Goal: Task Accomplishment & Management: Manage account settings

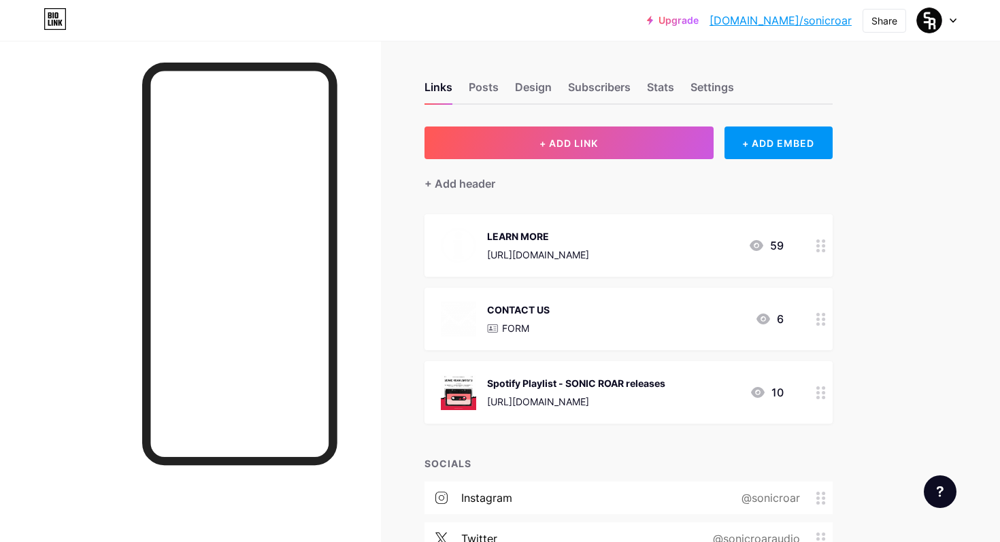
click at [817, 314] on circle at bounding box center [818, 314] width 3 height 3
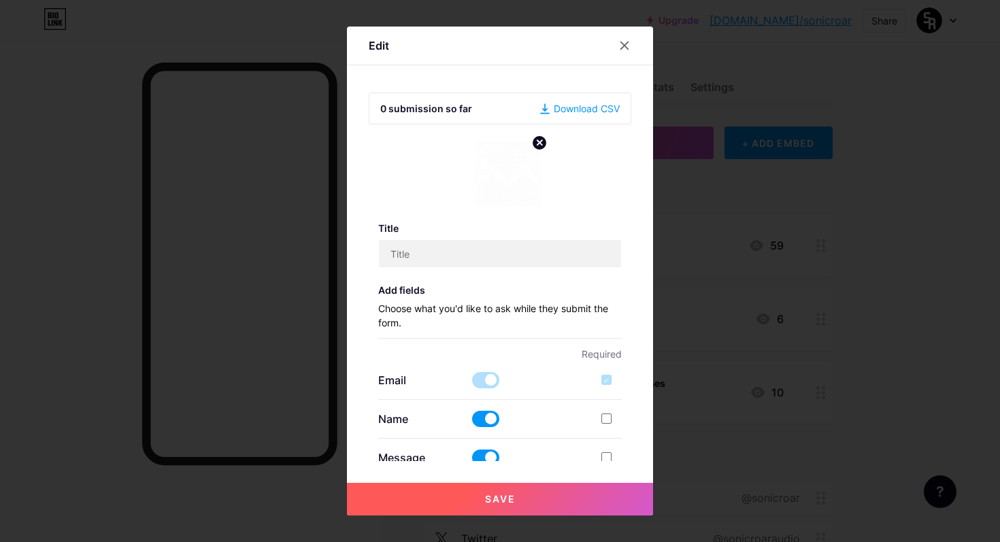
type input "CONTACT US"
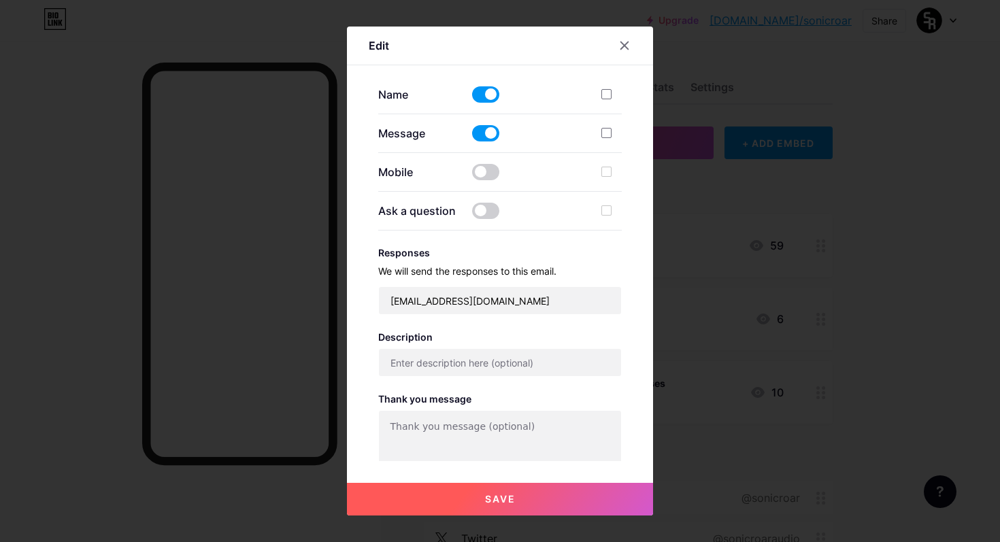
scroll to position [341, 0]
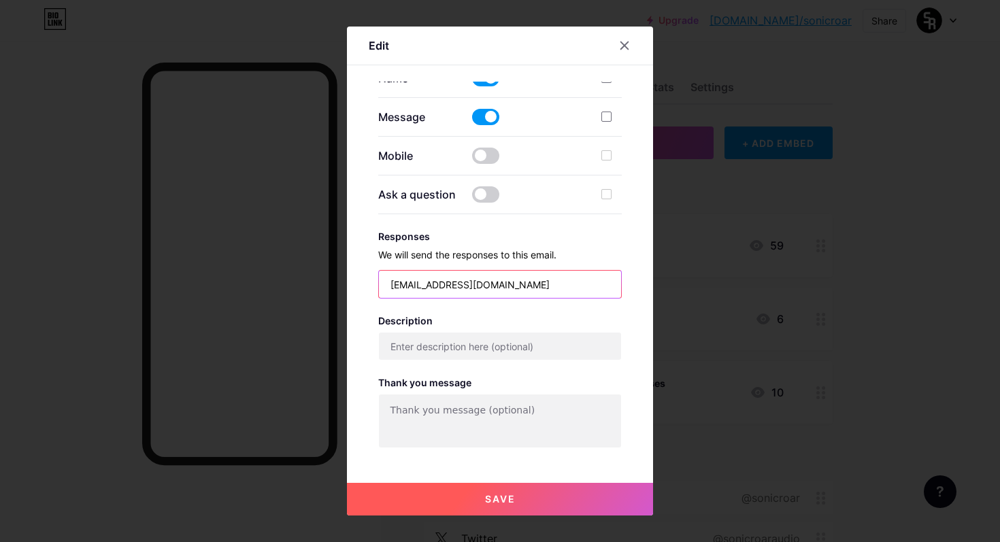
click at [489, 286] on input "[EMAIL_ADDRESS][DOMAIN_NAME]" at bounding box center [500, 284] width 243 height 27
click at [455, 285] on input "[EMAIL_ADDRESS][DOMAIN_NAME]" at bounding box center [500, 284] width 243 height 27
click at [463, 285] on input "[EMAIL_ADDRESS][DOMAIN_NAME]" at bounding box center [500, 284] width 243 height 27
click at [404, 290] on input "[EMAIL_ADDRESS][DOMAIN_NAME]" at bounding box center [500, 284] width 243 height 27
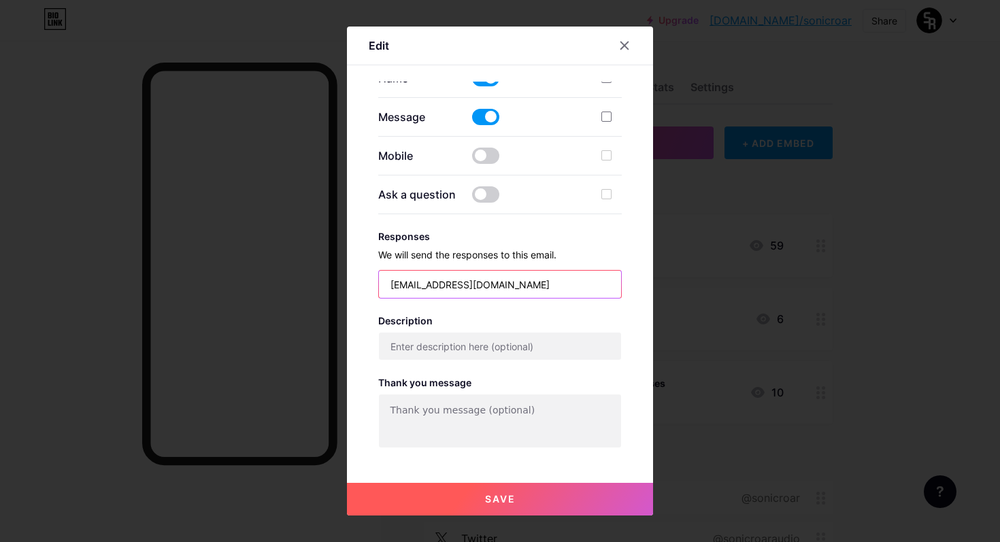
click at [404, 290] on input "[EMAIL_ADDRESS][DOMAIN_NAME]" at bounding box center [500, 284] width 243 height 27
click at [432, 284] on input "[EMAIL_ADDRESS][DOMAIN_NAME]" at bounding box center [500, 284] width 243 height 27
click at [443, 287] on input "[EMAIL_ADDRESS][DOMAIN_NAME]" at bounding box center [500, 284] width 243 height 27
type input "[EMAIL_ADDRESS][DOMAIN_NAME]"
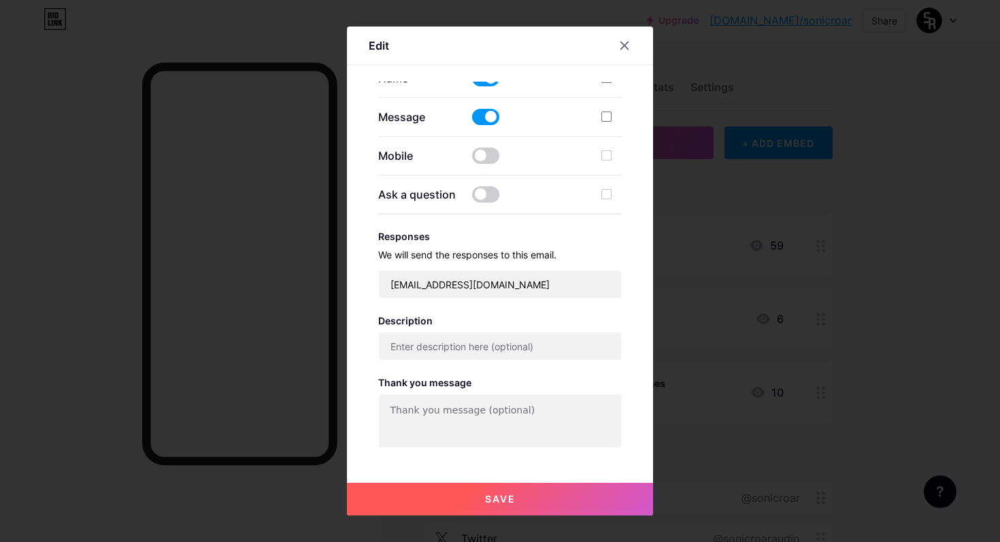
click at [503, 315] on h3 "Description" at bounding box center [500, 321] width 244 height 12
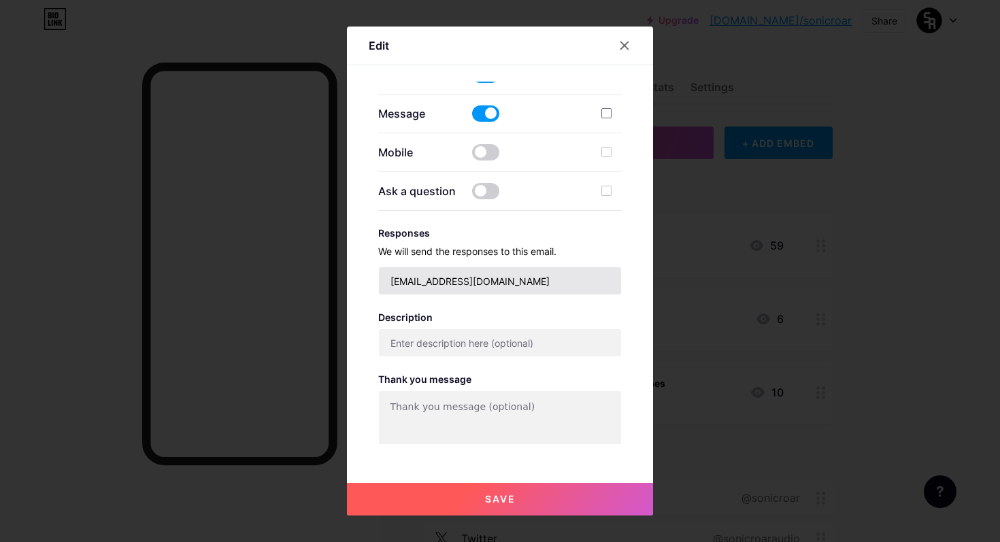
scroll to position [404, 0]
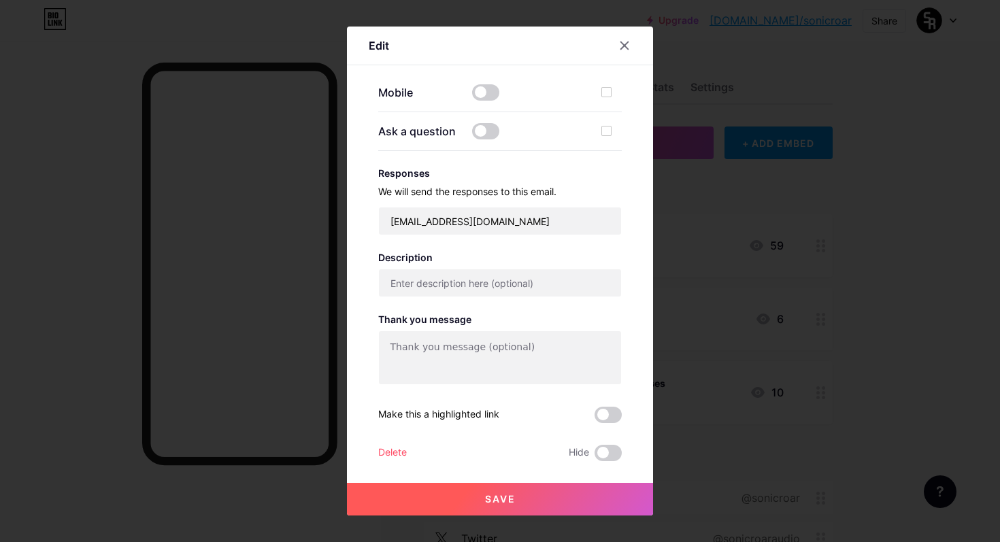
click at [508, 504] on span "Save" at bounding box center [500, 499] width 31 height 12
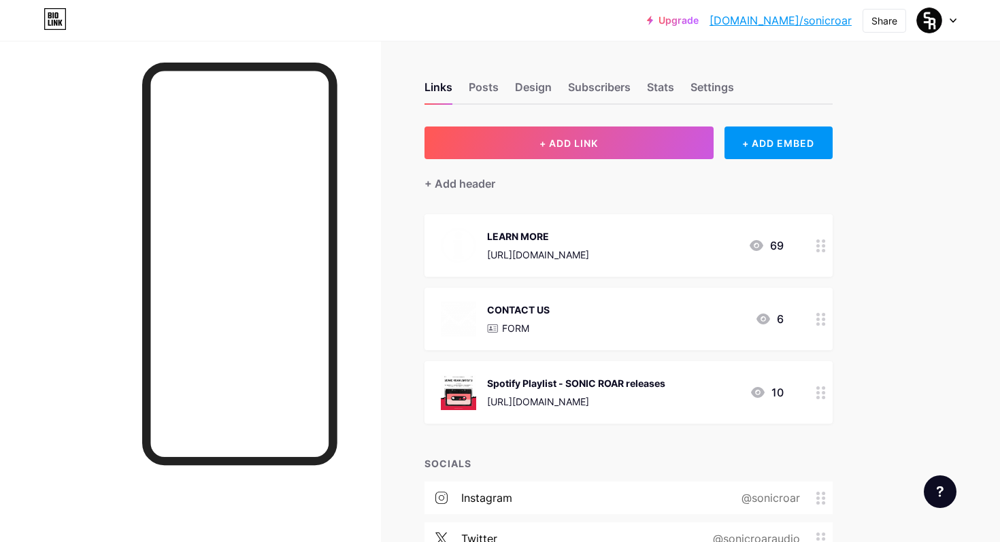
click at [817, 326] on div at bounding box center [821, 319] width 23 height 63
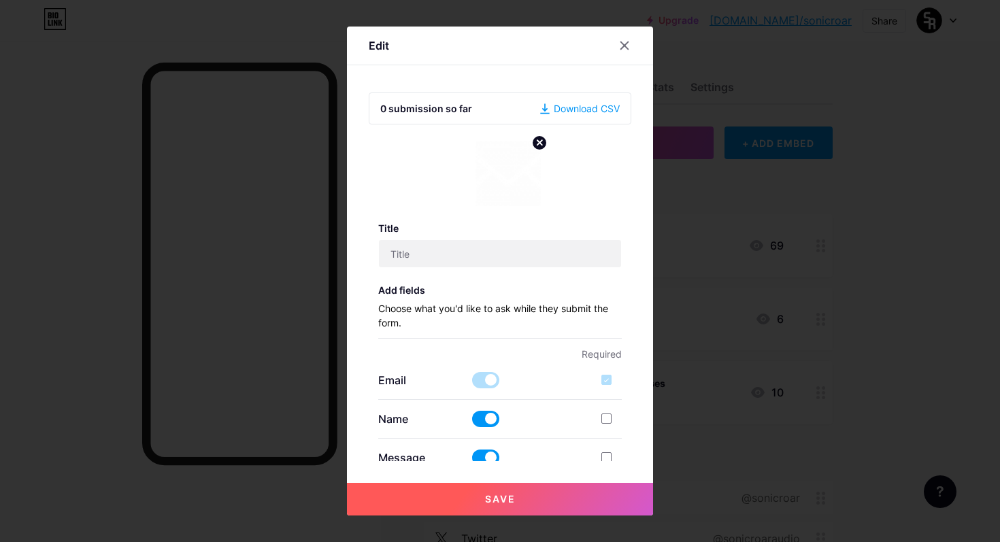
type input "CONTACT US"
type input "[EMAIL_ADDRESS][DOMAIN_NAME]"
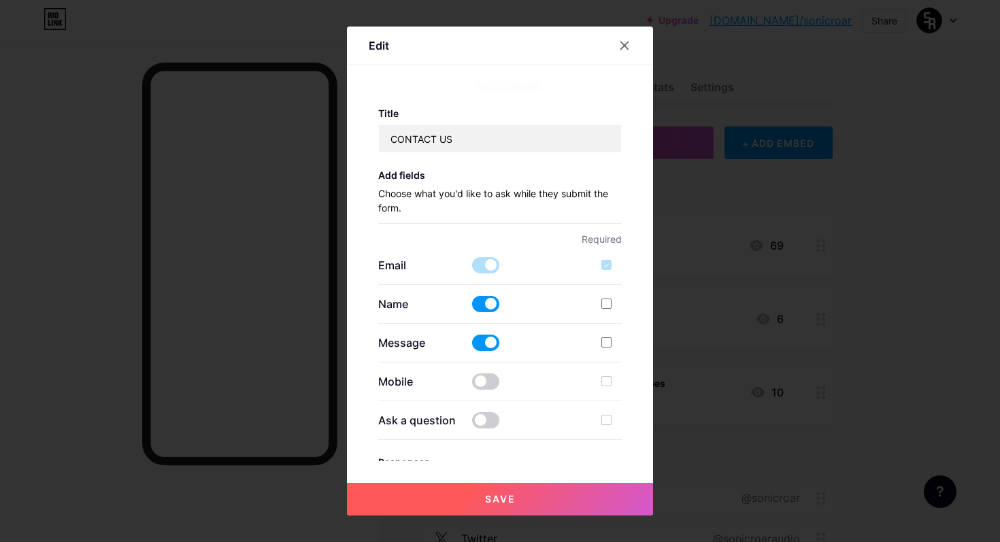
scroll to position [105, 0]
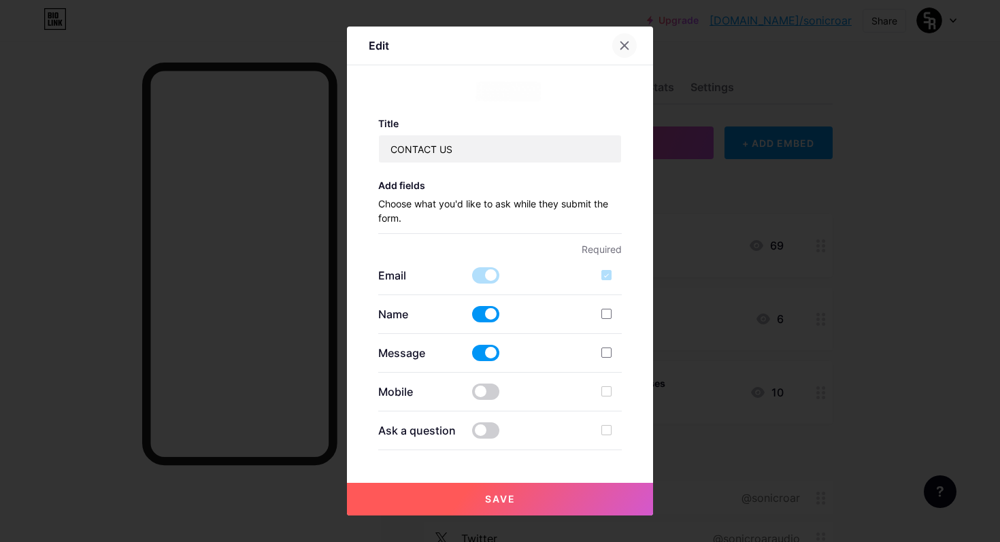
click at [623, 46] on icon at bounding box center [624, 45] width 7 height 7
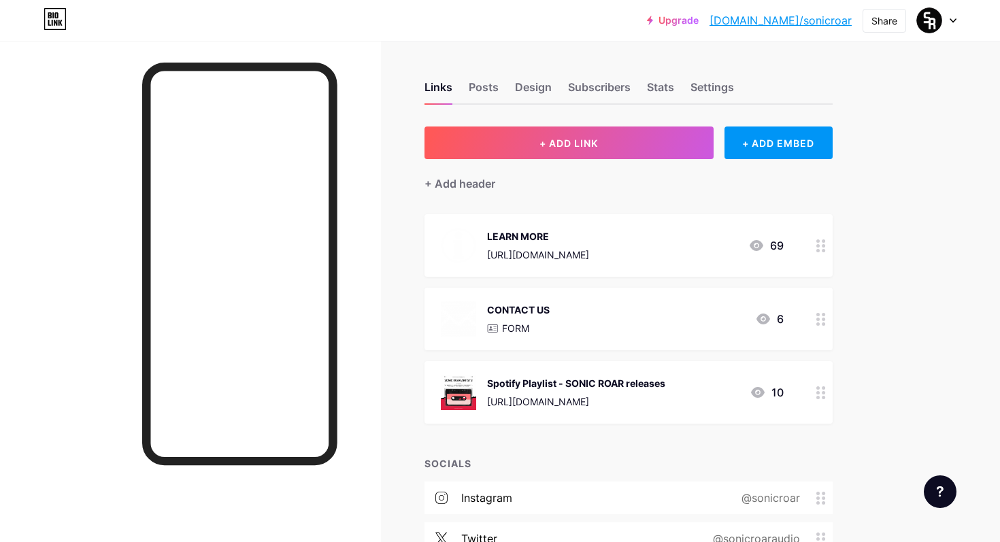
click at [817, 313] on icon at bounding box center [822, 319] width 10 height 13
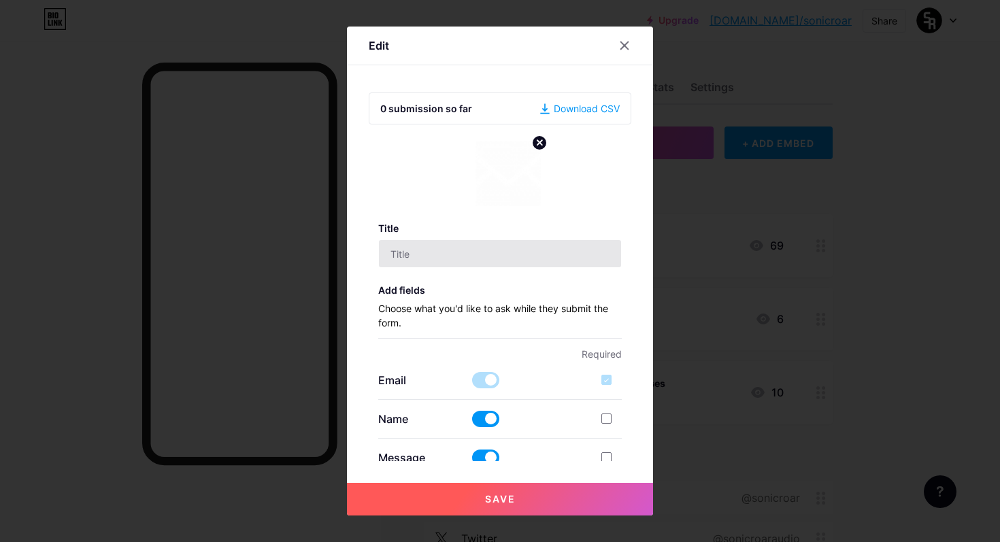
type input "CONTACT US"
type input "[EMAIL_ADDRESS][DOMAIN_NAME]"
click at [466, 257] on input "CONTACT US" at bounding box center [500, 253] width 243 height 27
type input "CONTACT SUPPORT"
click at [519, 510] on button "Save" at bounding box center [500, 499] width 306 height 33
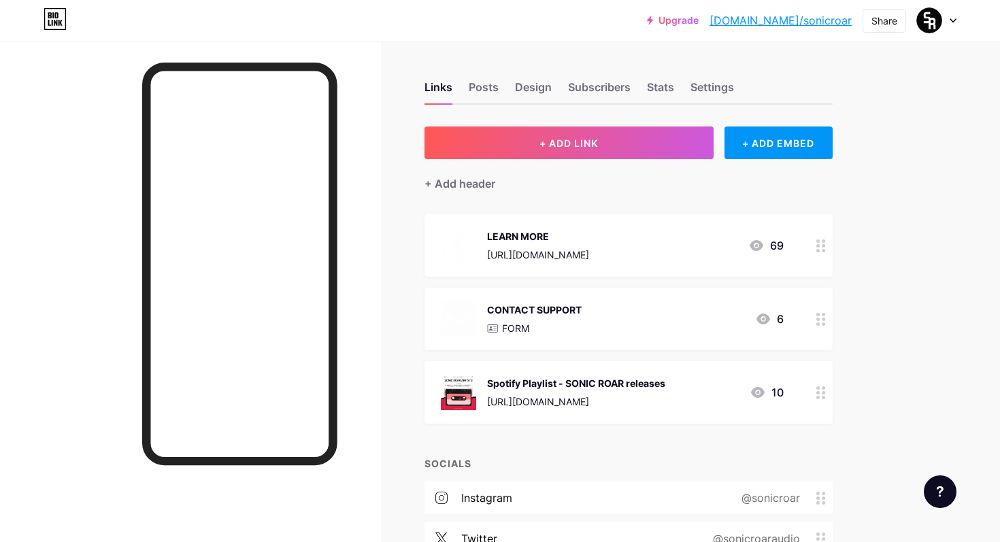
click at [823, 316] on icon at bounding box center [822, 319] width 10 height 13
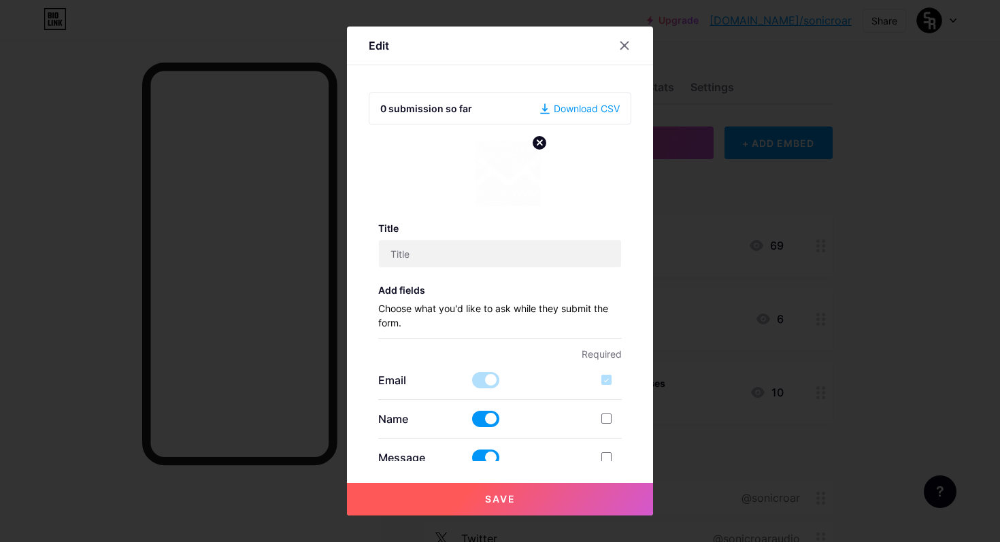
type input "CONTACT SUPPORT"
type input "[EMAIL_ADDRESS][DOMAIN_NAME]"
drag, startPoint x: 477, startPoint y: 253, endPoint x: 395, endPoint y: 243, distance: 82.3
click at [395, 243] on input "CONTACT SUPPORT" at bounding box center [500, 253] width 243 height 27
click at [492, 253] on input "CONTACT SUPPORT" at bounding box center [500, 253] width 243 height 27
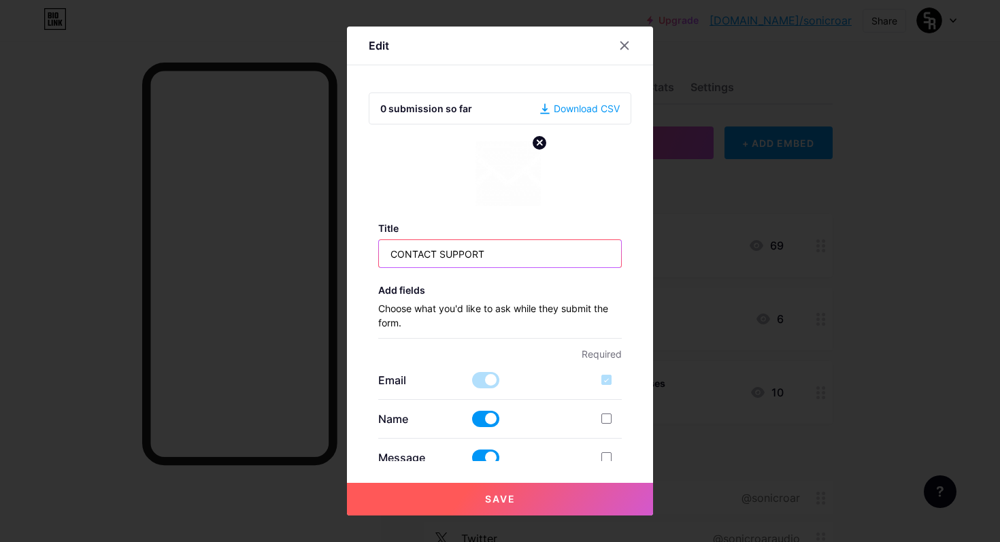
drag, startPoint x: 492, startPoint y: 253, endPoint x: 369, endPoint y: 252, distance: 123.2
click at [369, 252] on div "0 submission so far Download CSV Title CONTACT SUPPORT Add fields Choose what y…" at bounding box center [500, 272] width 263 height 380
type input "Contact Support"
click at [480, 490] on button "Save" at bounding box center [500, 499] width 306 height 33
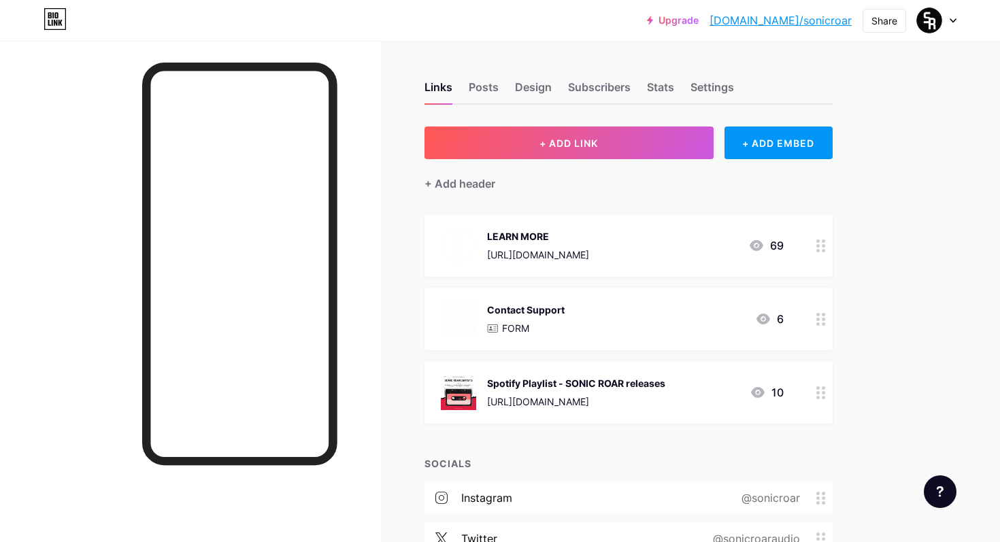
click at [818, 242] on icon at bounding box center [822, 246] width 10 height 13
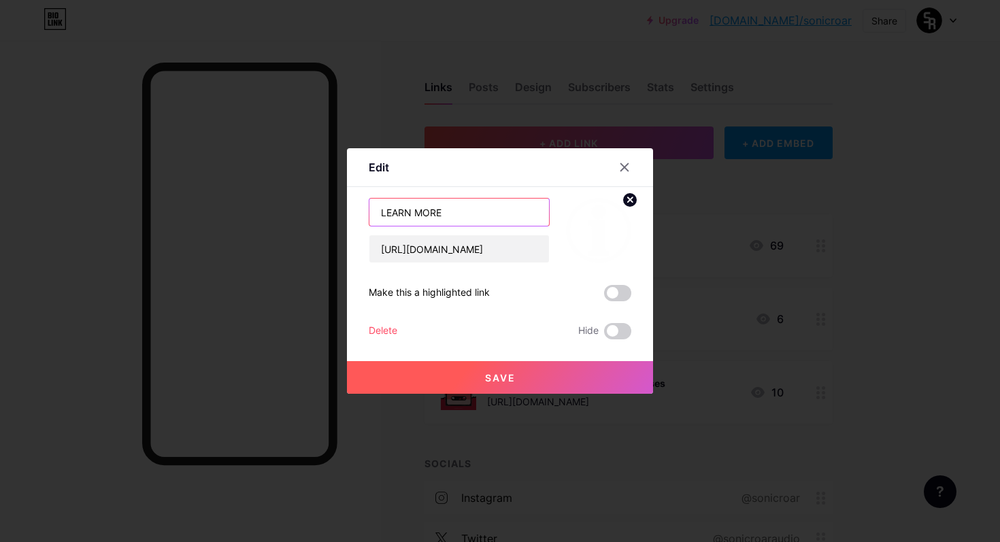
drag, startPoint x: 477, startPoint y: 217, endPoint x: 330, endPoint y: 217, distance: 147.0
click at [330, 217] on div "Edit Content YouTube Play YouTube video without leaving your page. ADD Vimeo Pl…" at bounding box center [500, 271] width 1000 height 542
type input "Learn More"
click at [528, 367] on button "Save" at bounding box center [500, 377] width 306 height 33
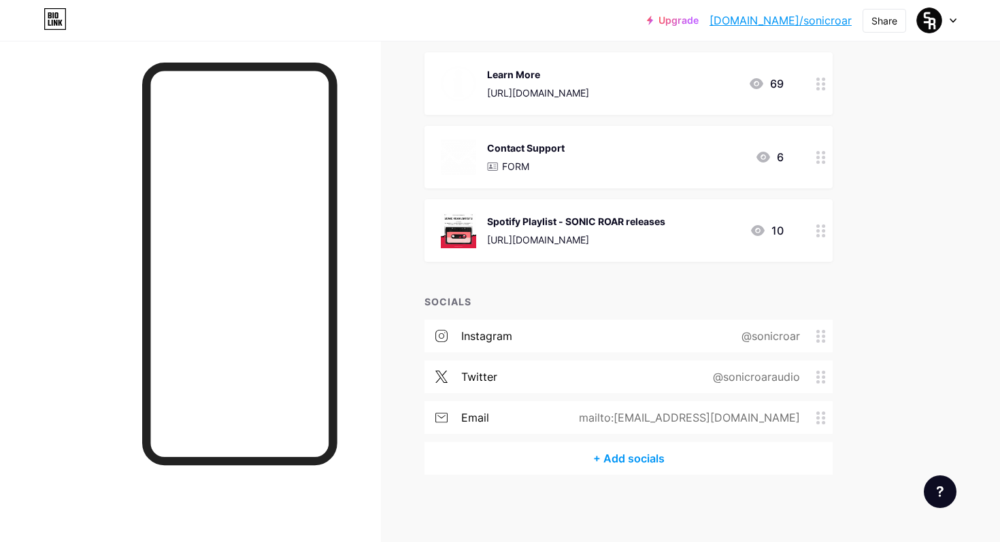
scroll to position [154, 0]
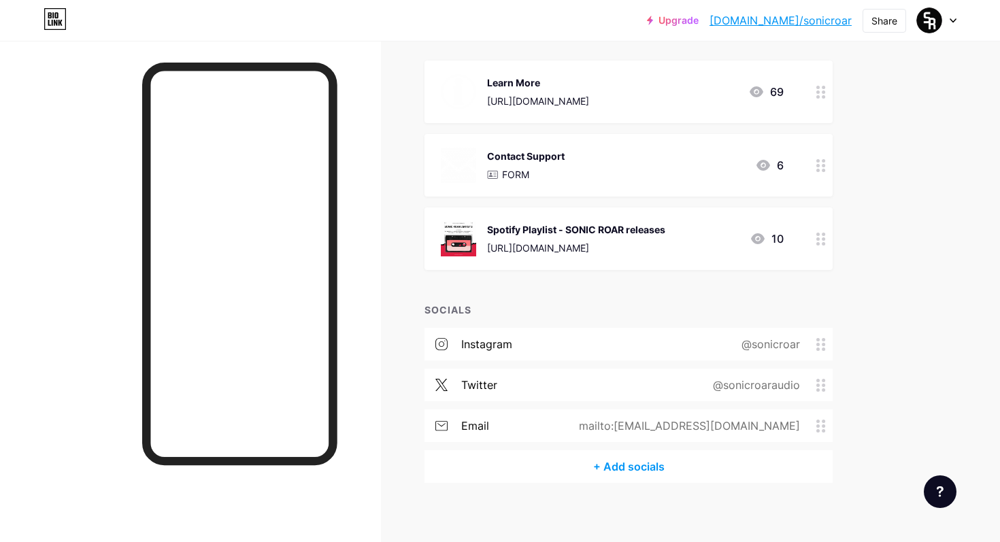
click at [819, 425] on circle at bounding box center [818, 426] width 3 height 3
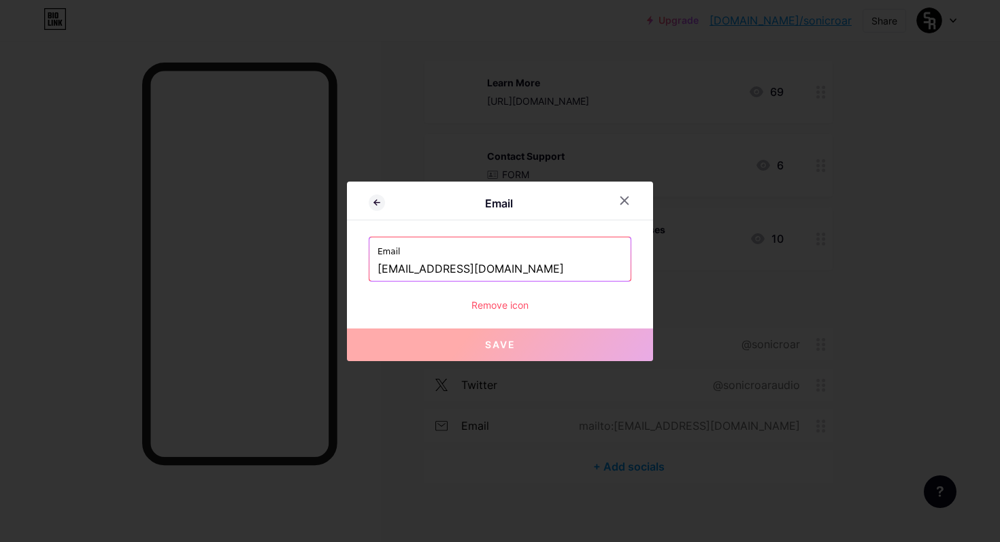
drag, startPoint x: 451, startPoint y: 270, endPoint x: 426, endPoint y: 273, distance: 25.3
click at [426, 273] on input "[EMAIL_ADDRESS][DOMAIN_NAME]" at bounding box center [500, 269] width 245 height 23
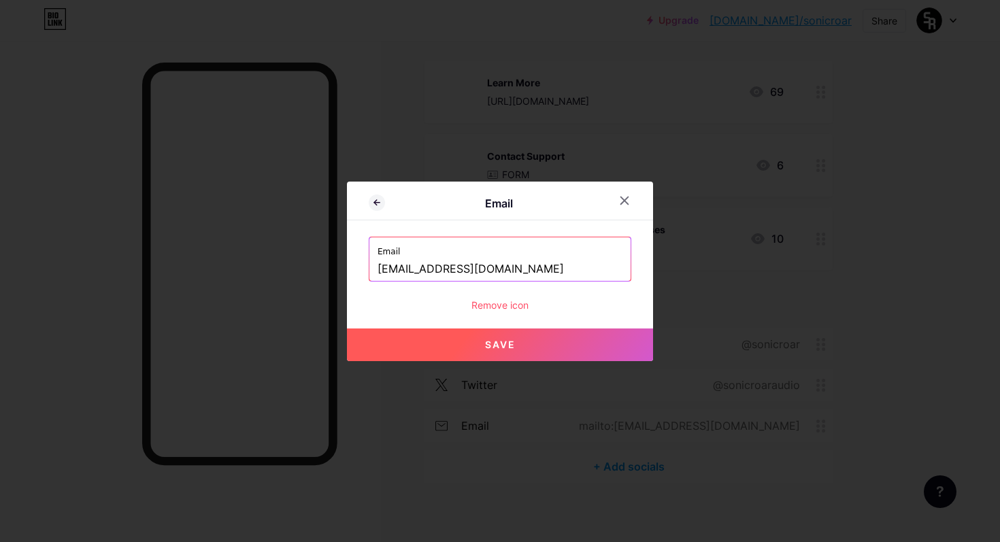
click at [448, 268] on input "[EMAIL_ADDRESS][DOMAIN_NAME]" at bounding box center [500, 269] width 245 height 23
click at [508, 342] on span "Save" at bounding box center [500, 345] width 31 height 12
type input "mailto:[EMAIL_ADDRESS][DOMAIN_NAME]"
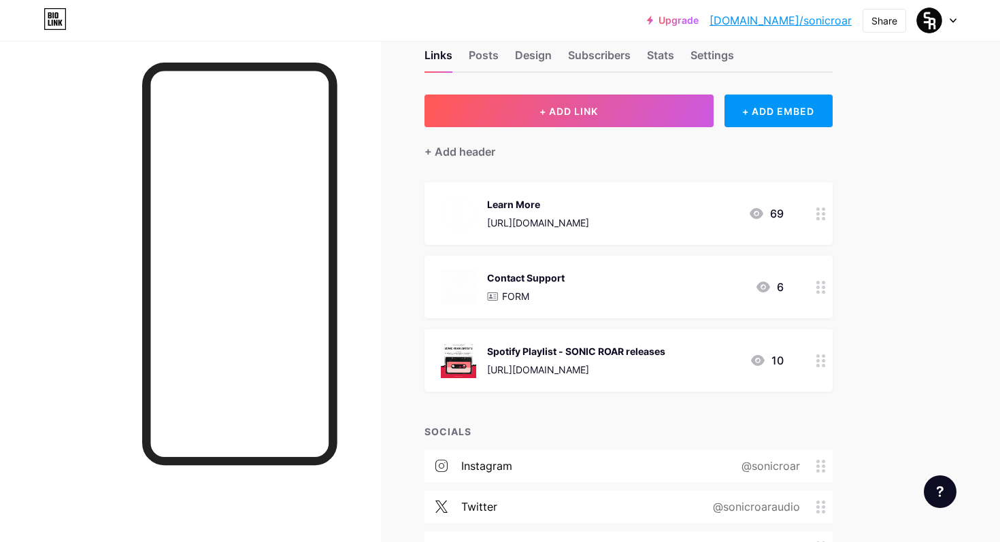
scroll to position [35, 0]
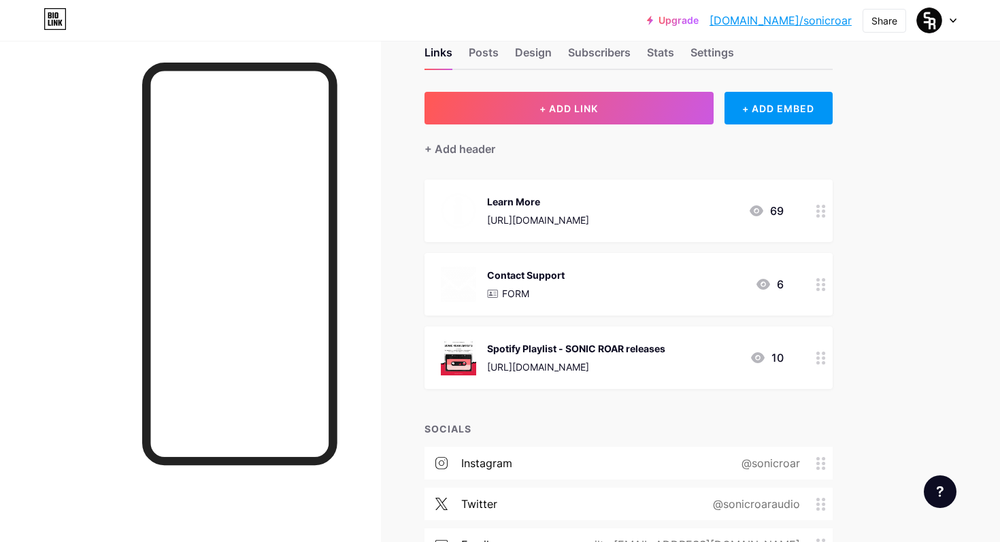
click at [815, 214] on div at bounding box center [821, 211] width 23 height 63
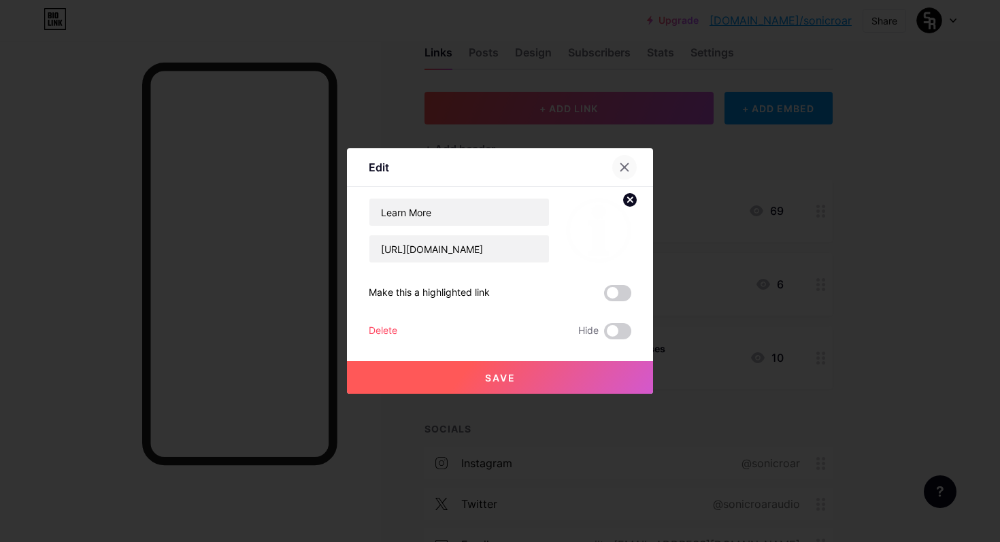
click at [625, 168] on icon at bounding box center [624, 167] width 11 height 11
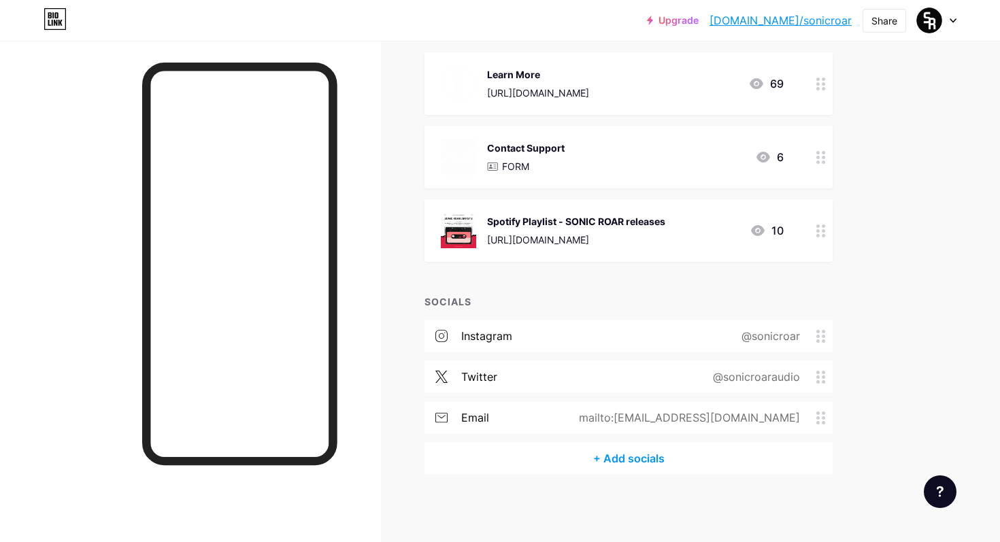
scroll to position [0, 0]
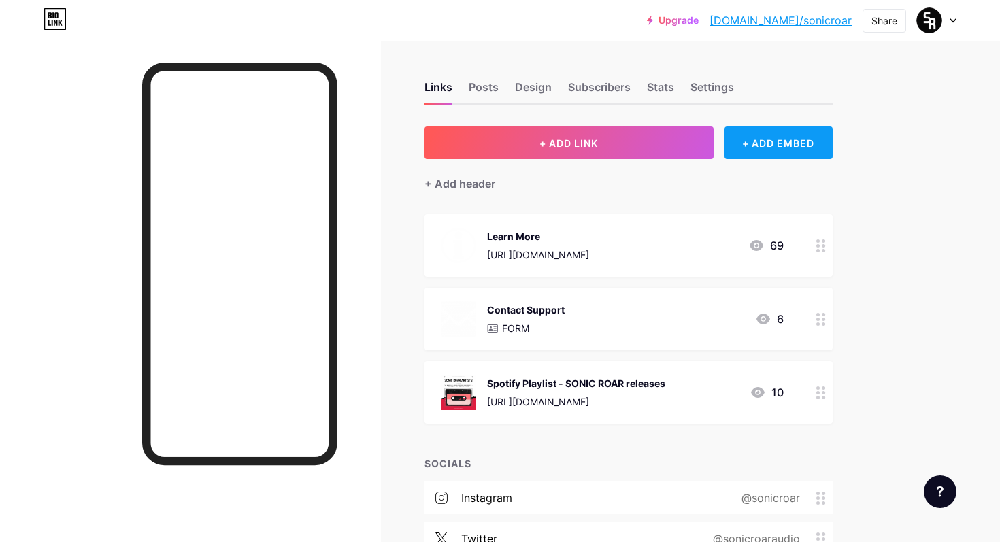
click at [740, 139] on div "+ ADD EMBED" at bounding box center [779, 143] width 108 height 33
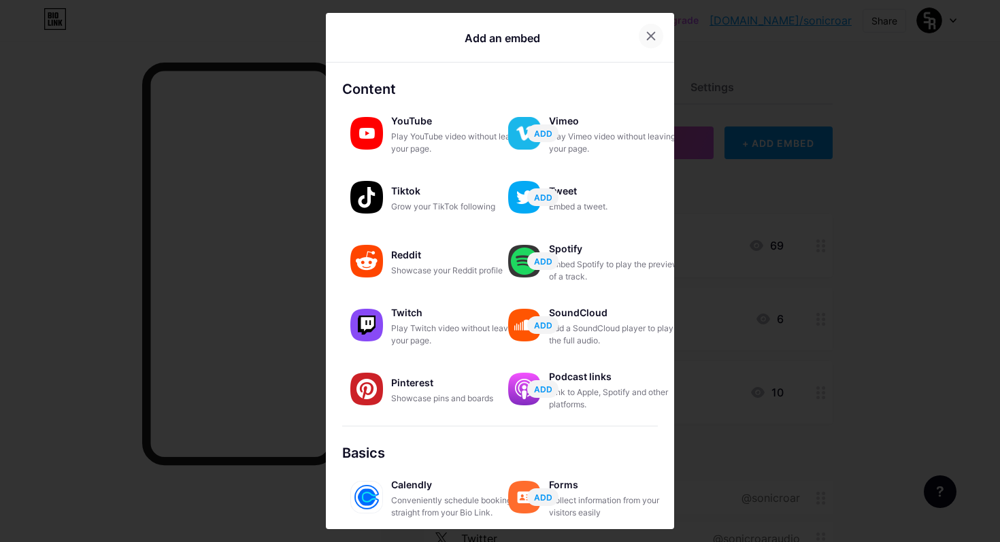
click at [646, 36] on icon at bounding box center [651, 36] width 11 height 11
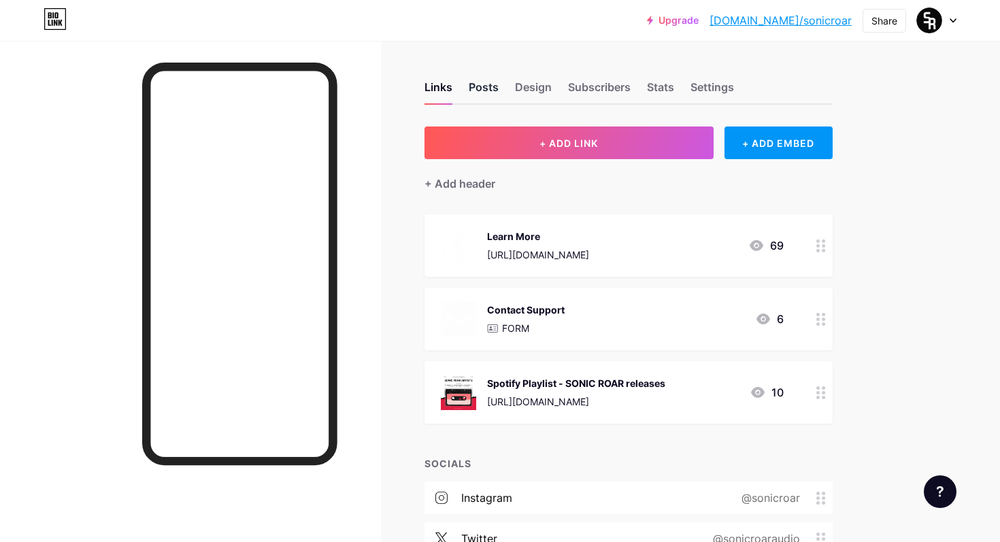
click at [494, 87] on div "Posts" at bounding box center [484, 91] width 30 height 24
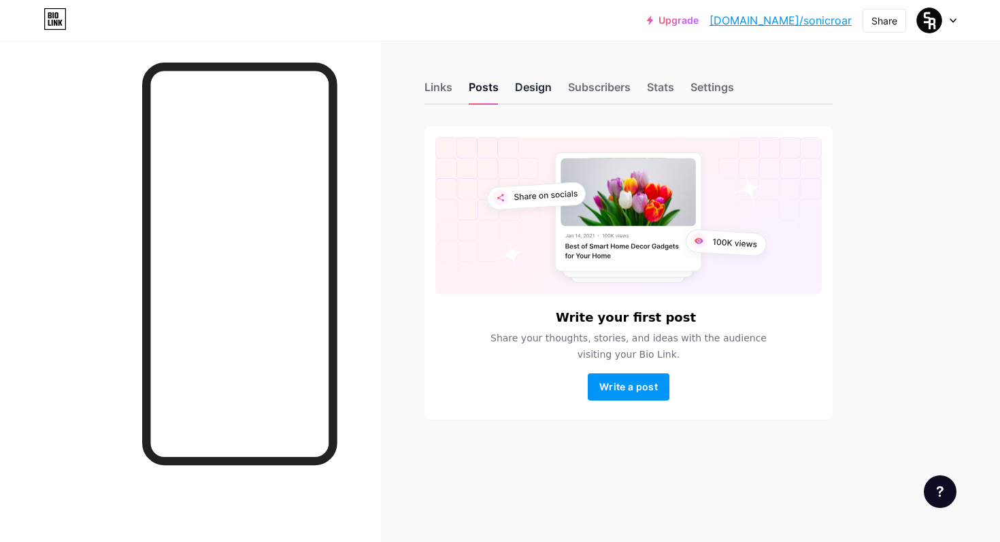
click at [536, 84] on div "Design" at bounding box center [533, 91] width 37 height 24
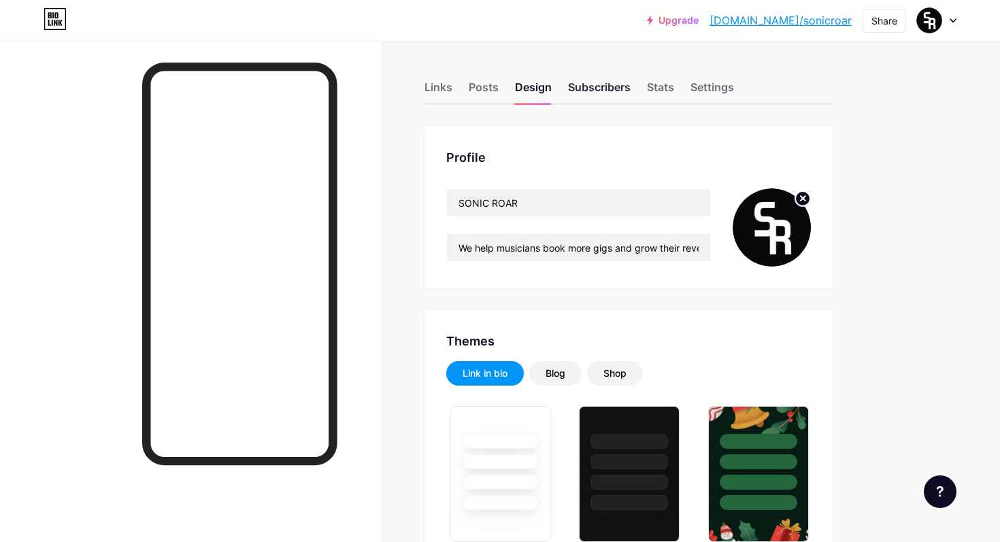
type input "#de1d41"
type input "#ffffff"
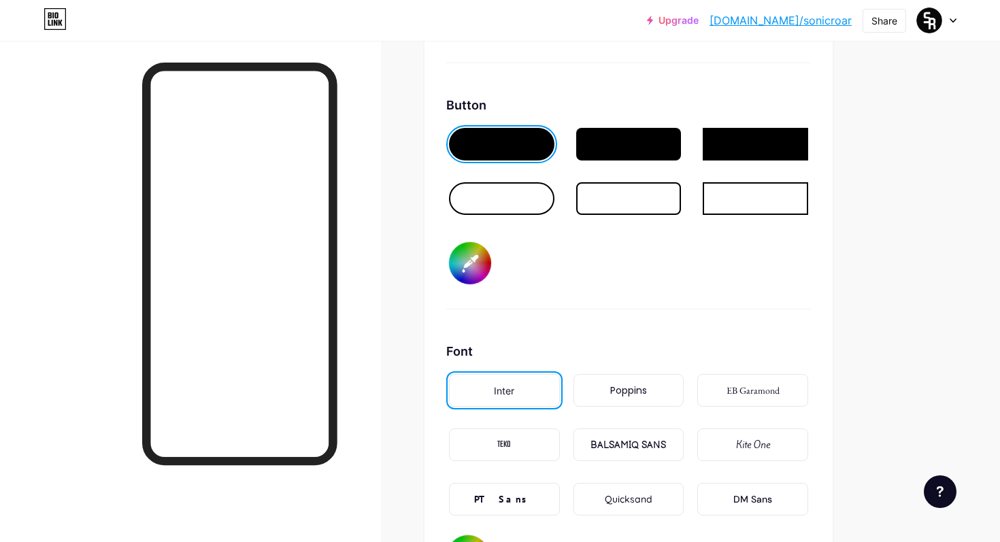
scroll to position [2042, 0]
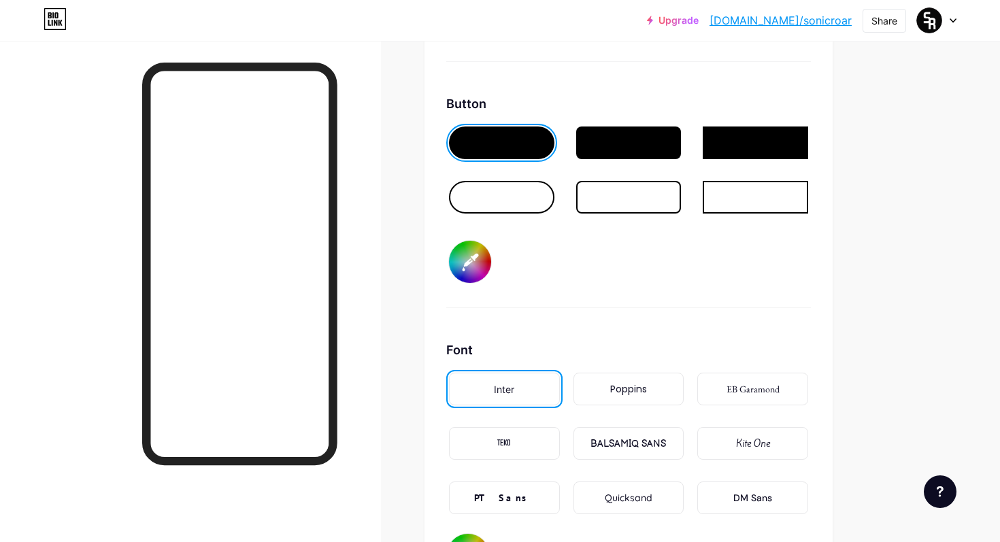
click at [465, 264] on input "#de1d41" at bounding box center [470, 262] width 42 height 42
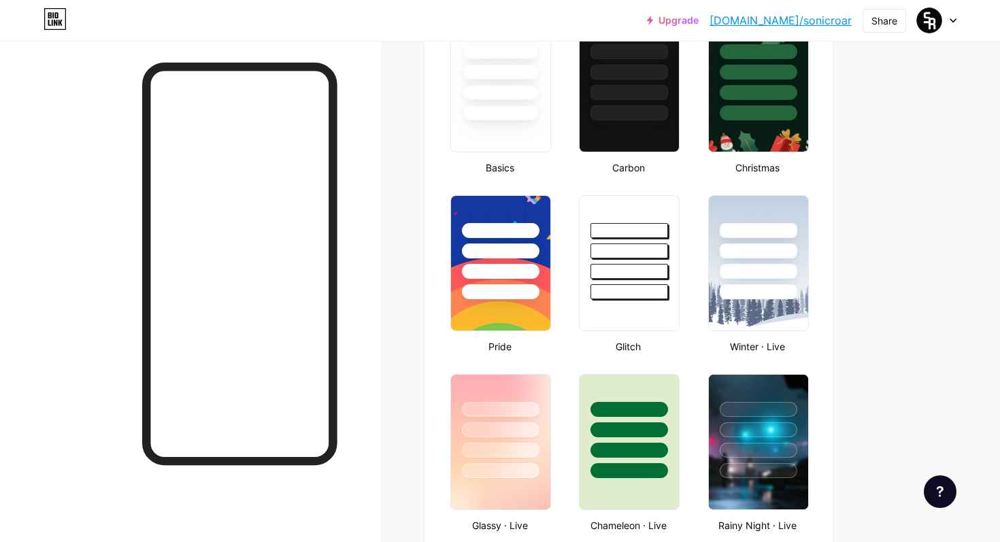
scroll to position [0, 0]
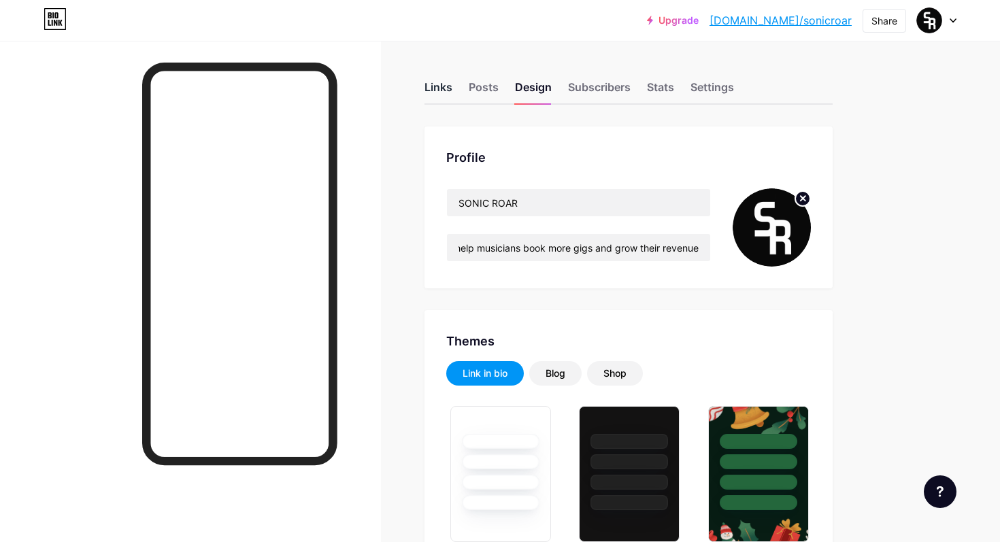
click at [426, 91] on div "Links" at bounding box center [439, 91] width 28 height 24
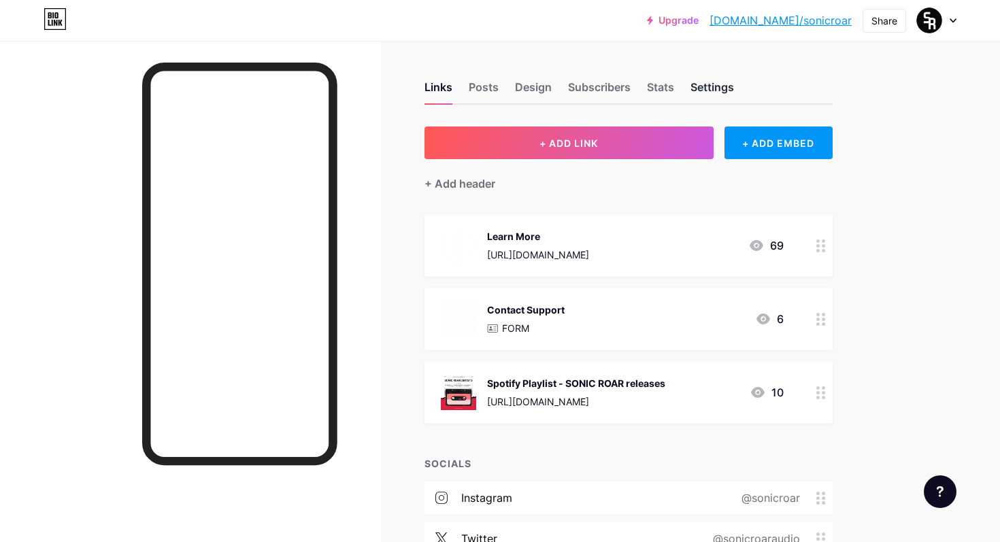
click at [697, 95] on div "Settings" at bounding box center [713, 91] width 44 height 24
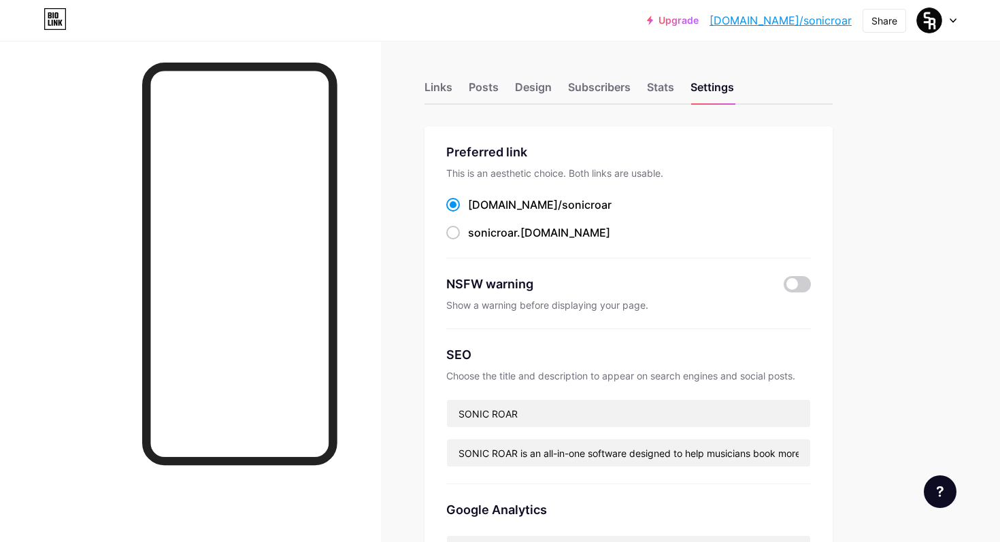
click at [951, 22] on icon at bounding box center [953, 20] width 7 height 5
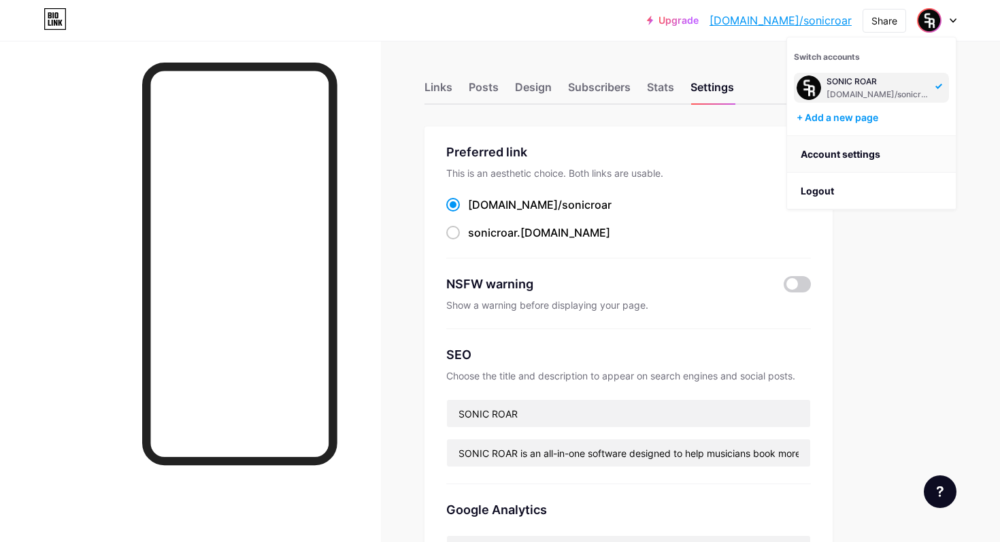
click at [803, 152] on link "Account settings" at bounding box center [871, 154] width 169 height 37
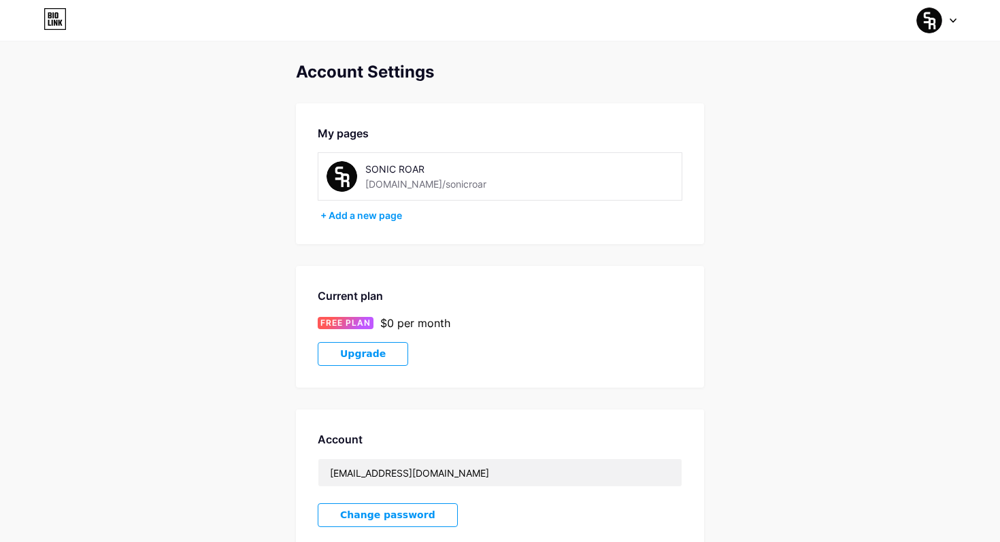
click at [957, 28] on div "Switch accounts SONIC ROAR [DOMAIN_NAME]/sonicroar + Add a new page Dashboard L…" at bounding box center [500, 20] width 1000 height 24
click at [929, 22] on img at bounding box center [930, 20] width 26 height 26
click at [823, 150] on link "Dashboard" at bounding box center [871, 154] width 169 height 37
